Goal: Find specific page/section: Find specific page/section

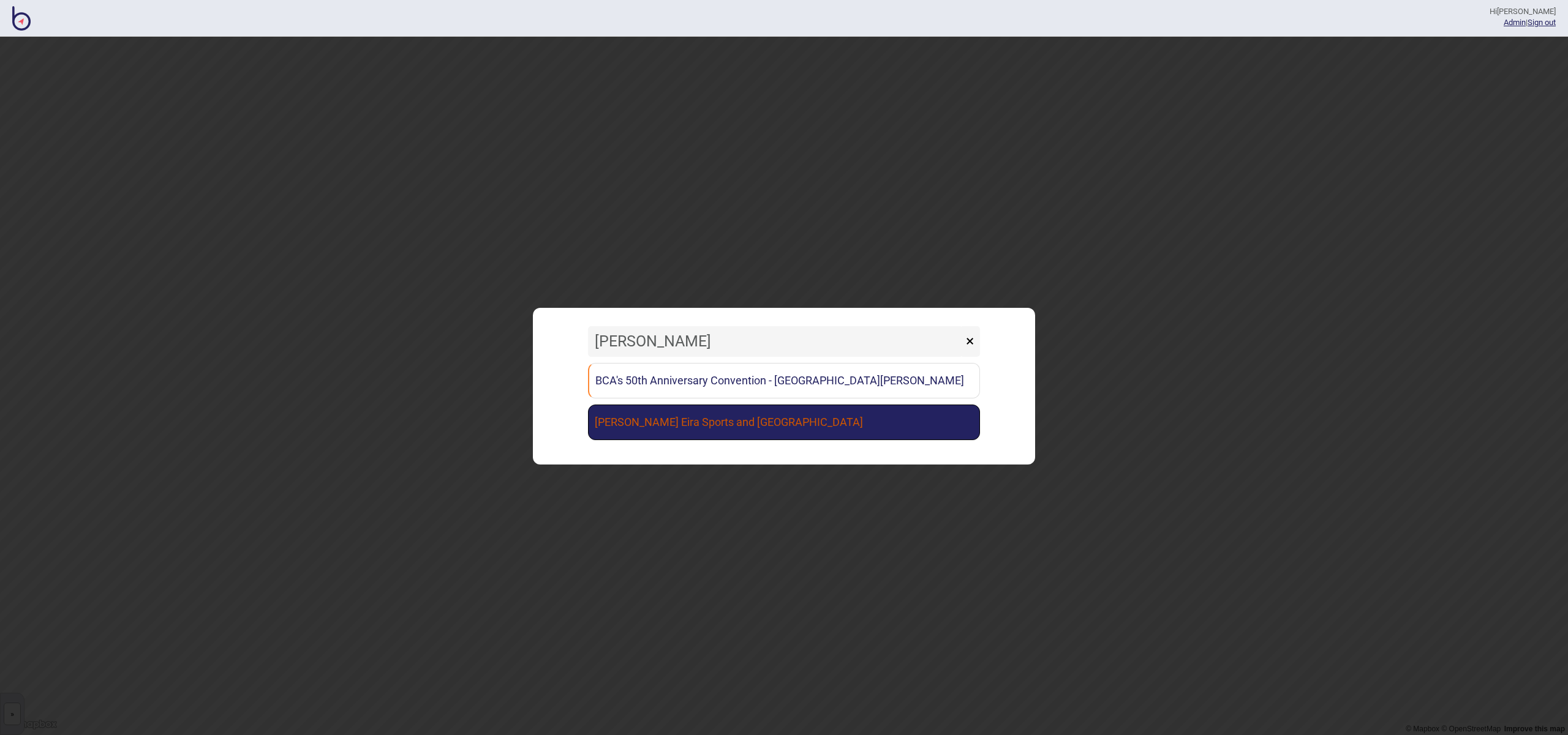
type input "[PERSON_NAME]"
click at [825, 422] on link "[PERSON_NAME] Eira Sports and [GEOGRAPHIC_DATA]" at bounding box center [784, 422] width 392 height 36
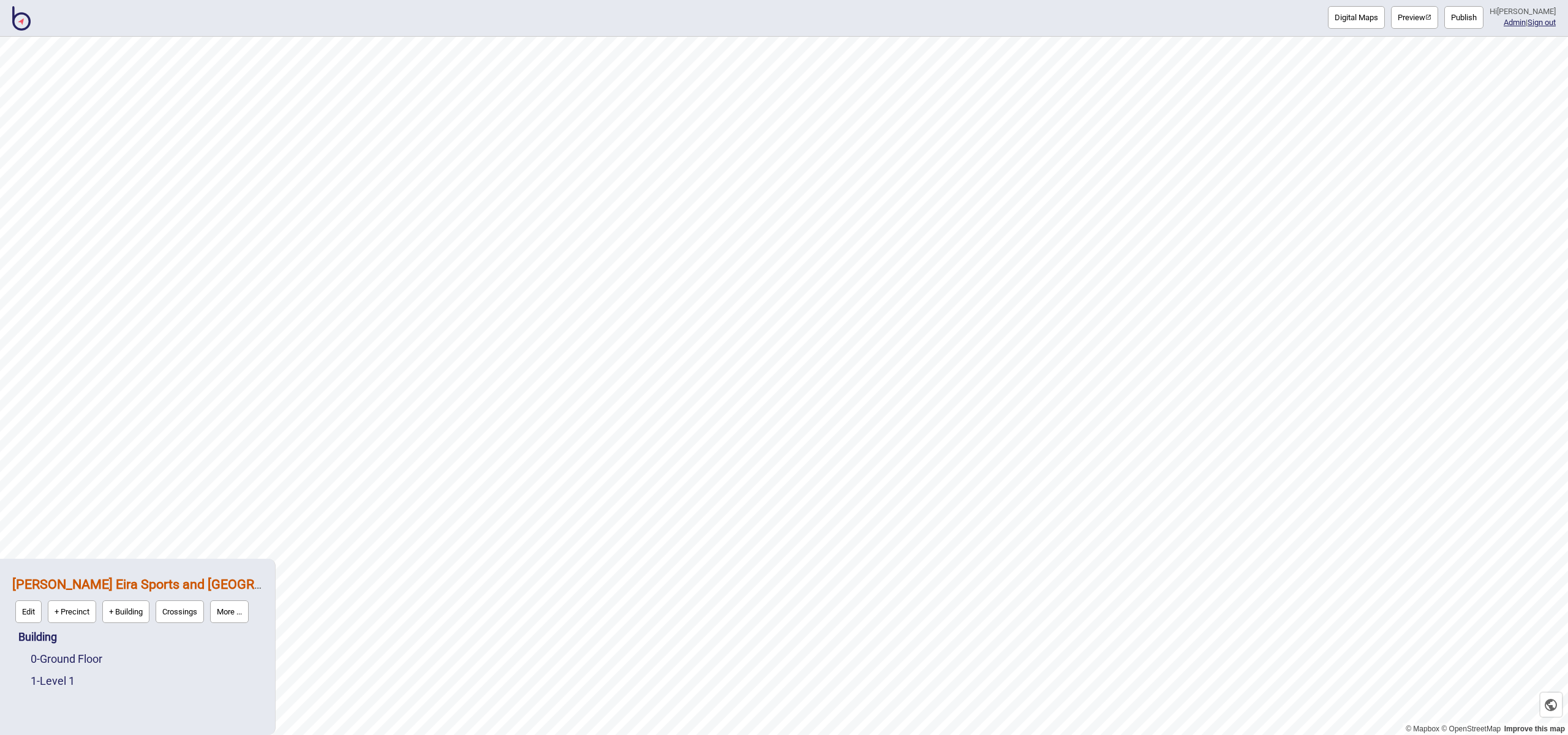
click at [1468, 20] on button "Publish" at bounding box center [1464, 17] width 39 height 22
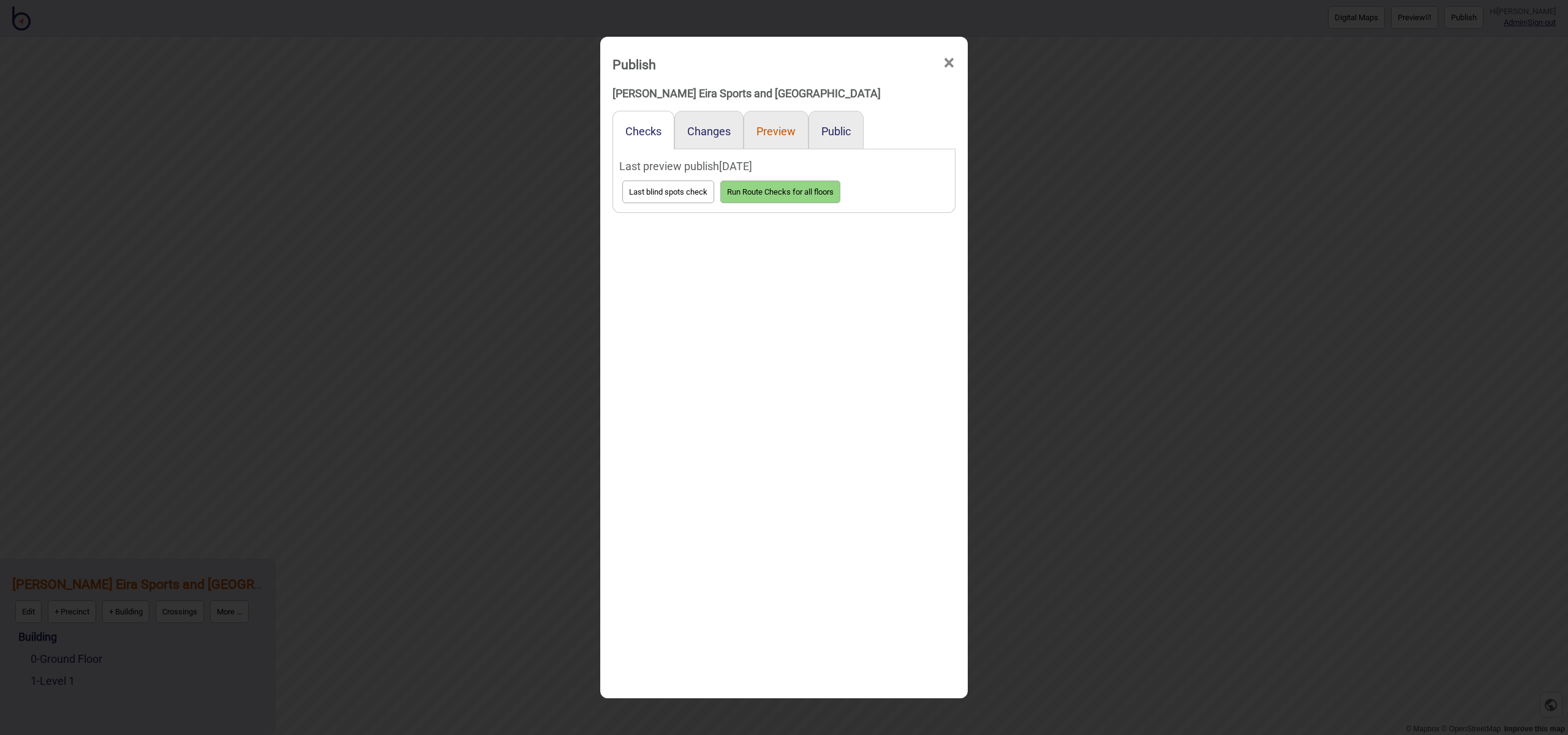
click at [791, 130] on button "Preview" at bounding box center [775, 132] width 39 height 13
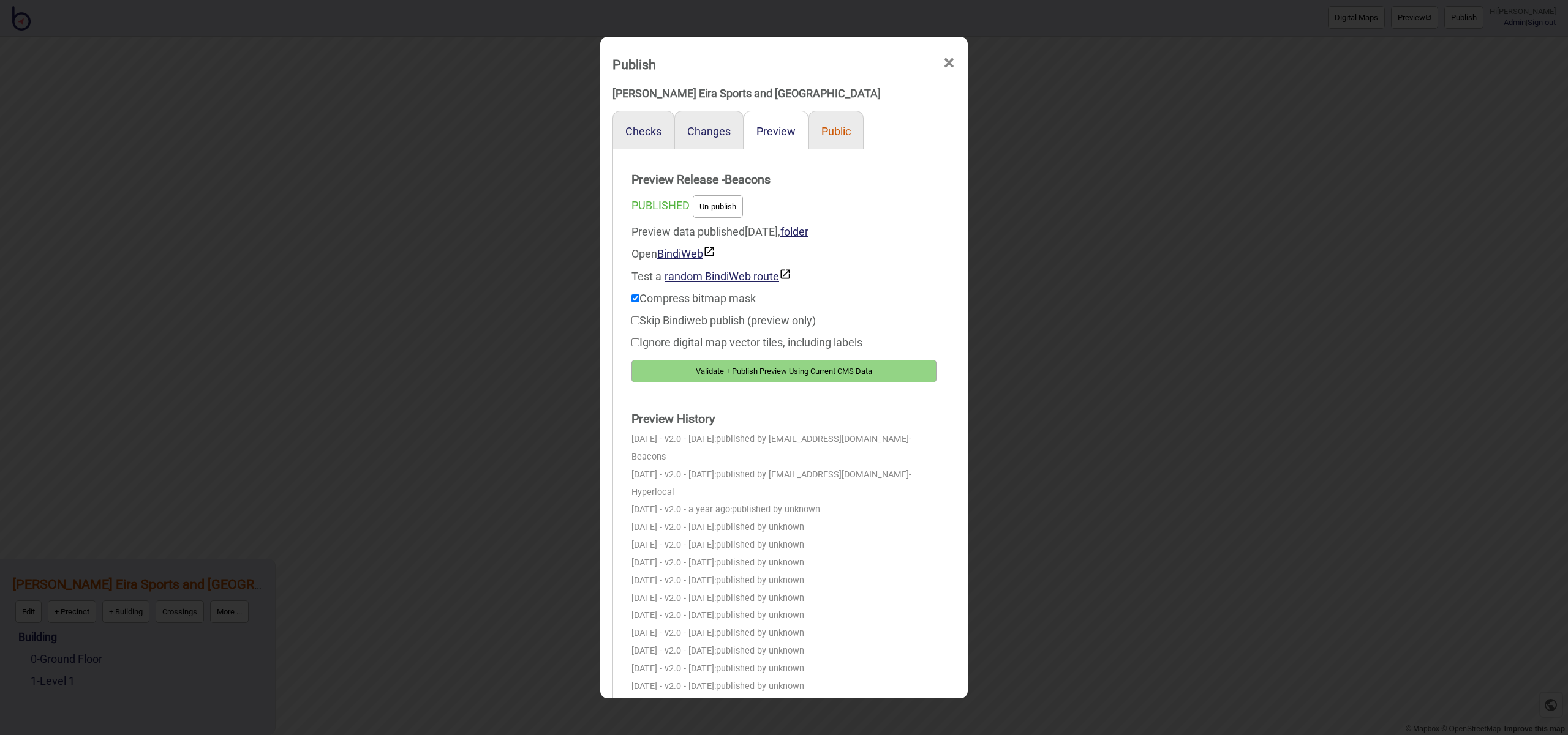
click at [833, 130] on button "Public" at bounding box center [836, 132] width 29 height 13
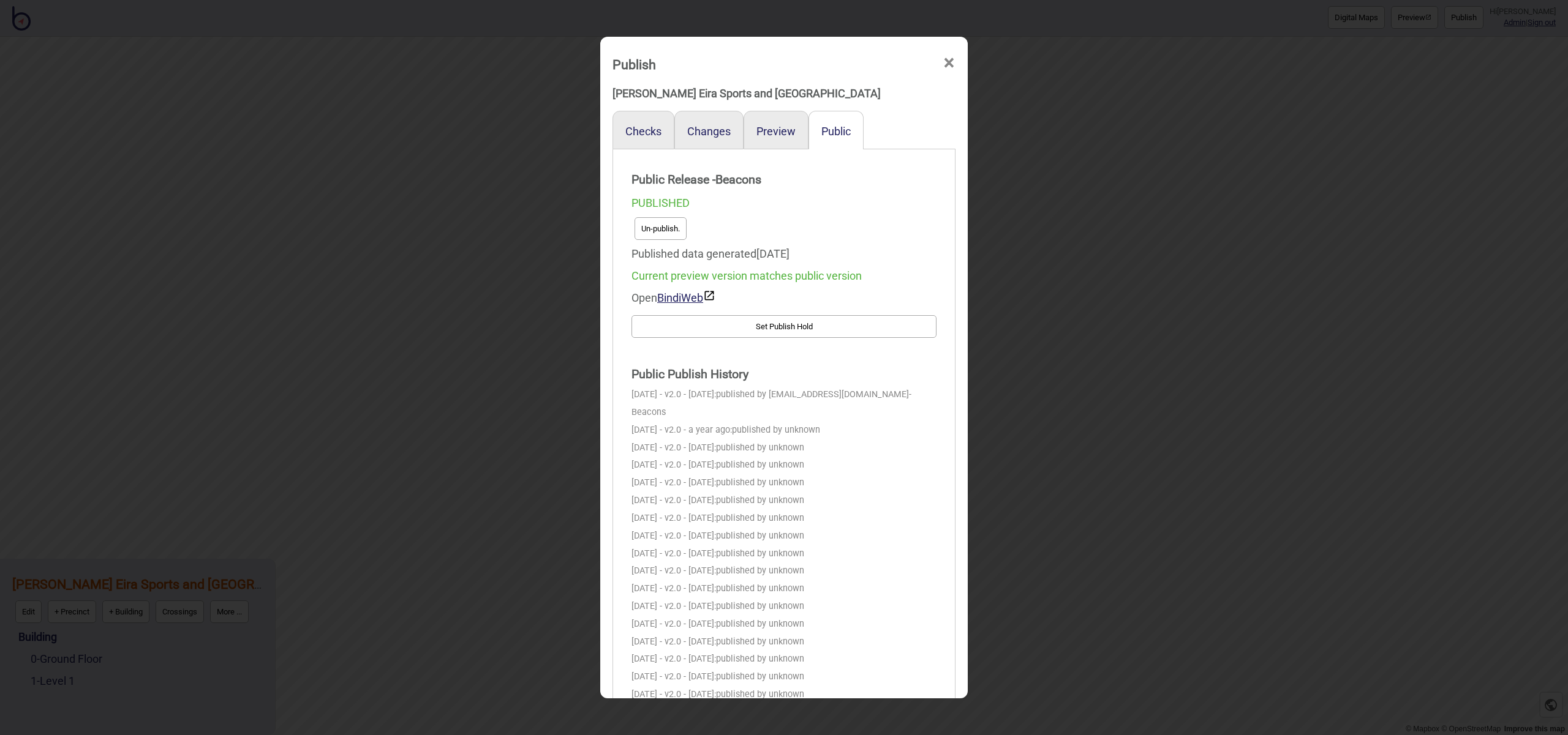
click at [951, 64] on span "×" at bounding box center [949, 63] width 13 height 41
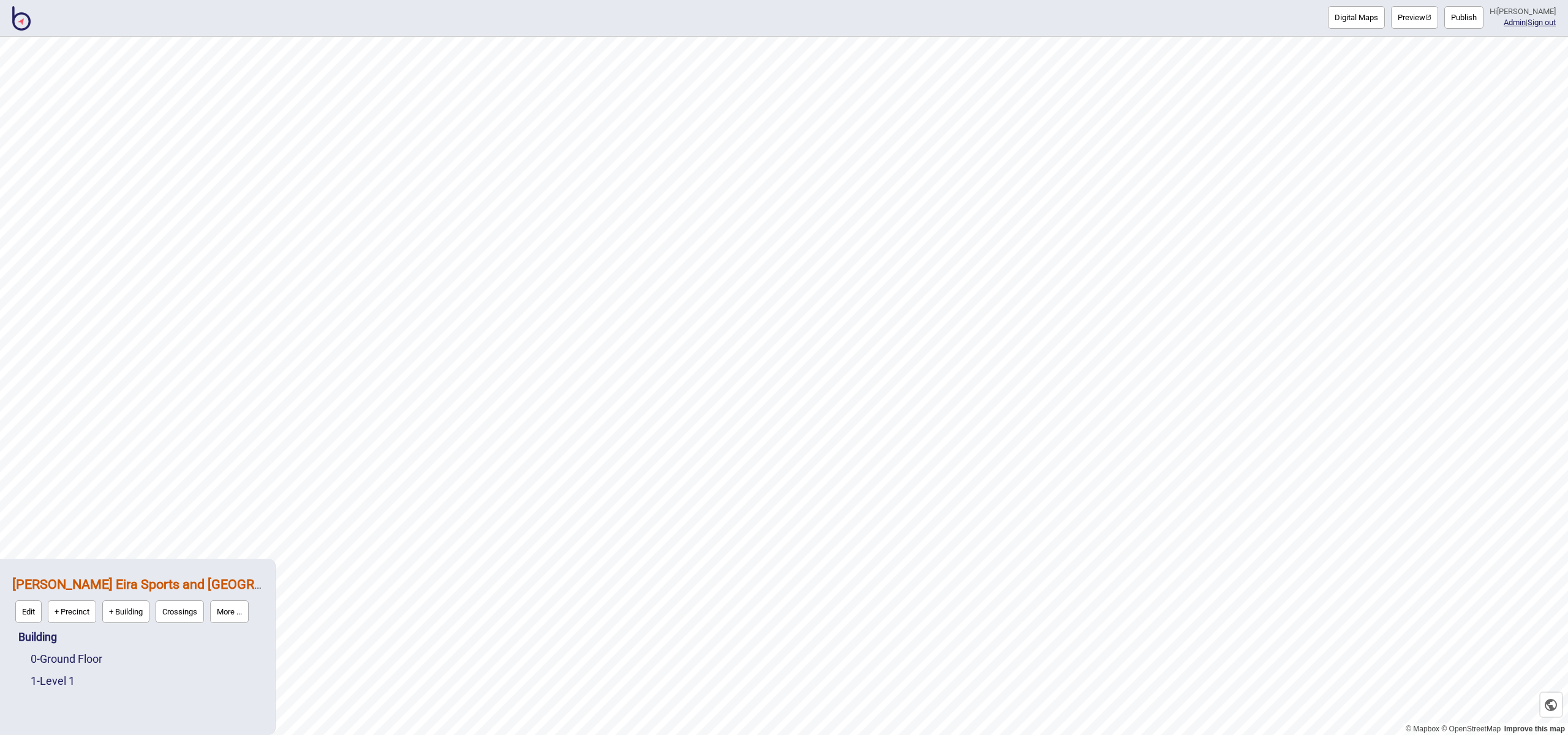
click at [20, 20] on img at bounding box center [22, 18] width 18 height 25
